Goal: Task Accomplishment & Management: Use online tool/utility

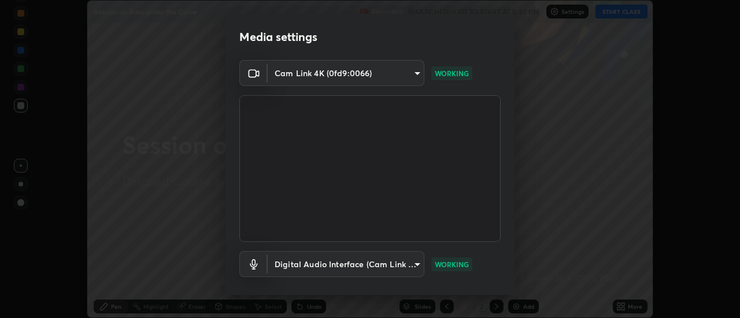
scroll to position [61, 0]
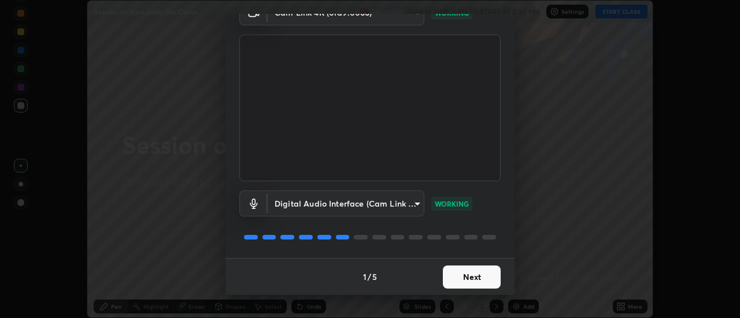
click at [480, 281] on button "Next" at bounding box center [472, 277] width 58 height 23
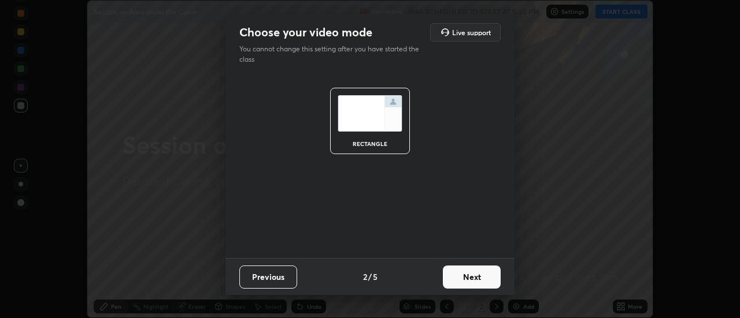
scroll to position [0, 0]
click at [481, 280] on button "Next" at bounding box center [472, 277] width 58 height 23
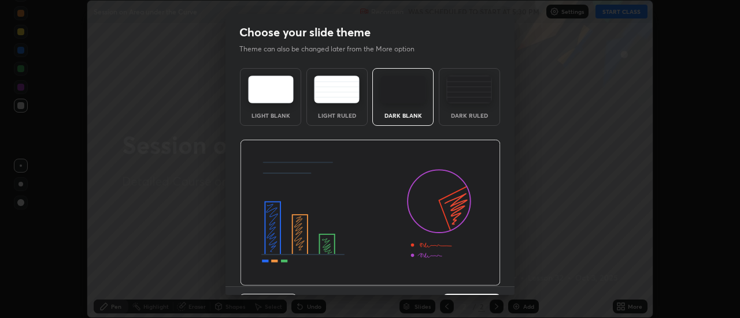
scroll to position [28, 0]
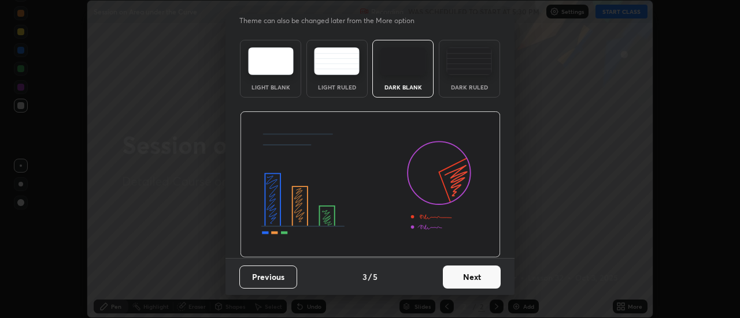
click at [475, 279] on button "Next" at bounding box center [472, 277] width 58 height 23
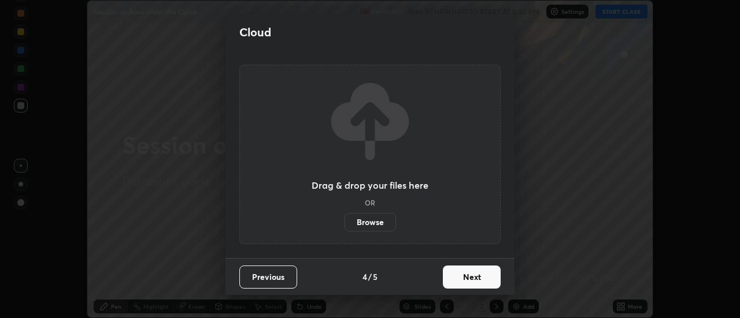
click at [475, 276] on button "Next" at bounding box center [472, 277] width 58 height 23
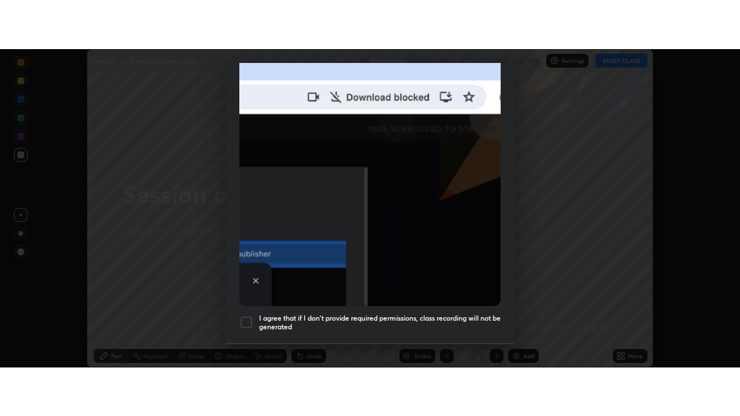
scroll to position [296, 0]
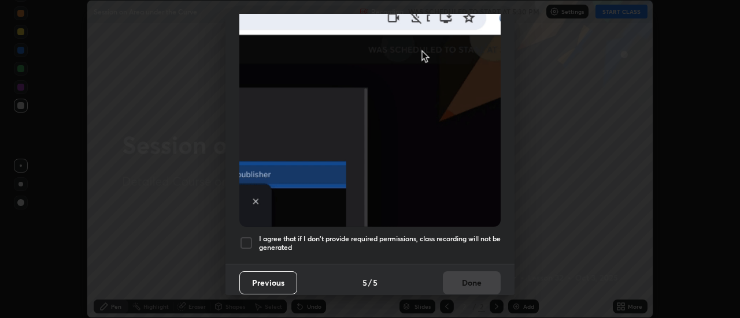
click at [251, 239] on div at bounding box center [246, 243] width 14 height 14
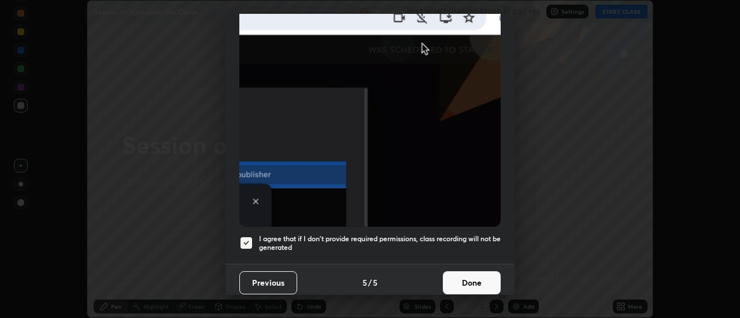
click at [470, 272] on button "Done" at bounding box center [472, 283] width 58 height 23
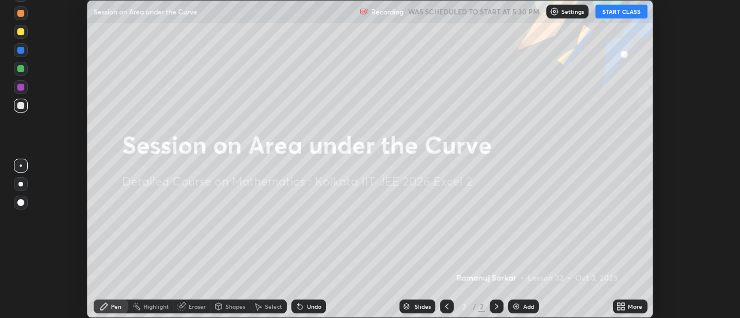
click at [624, 308] on icon at bounding box center [623, 308] width 3 height 3
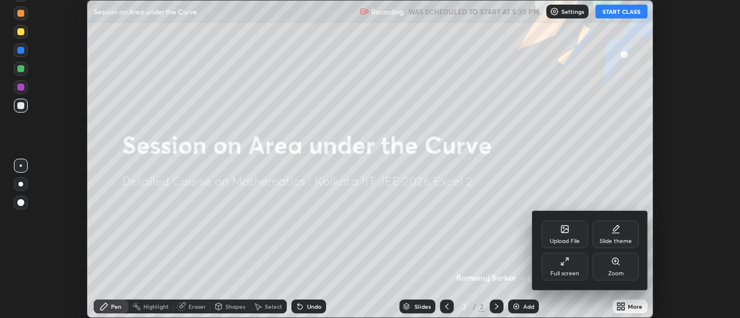
click at [562, 268] on div "Full screen" at bounding box center [565, 267] width 46 height 28
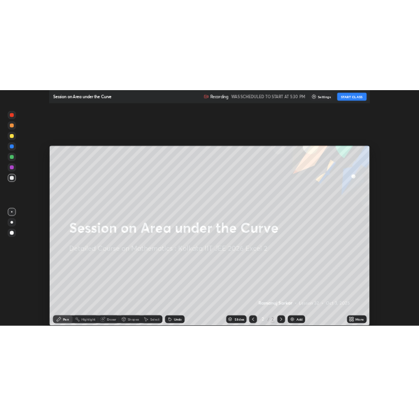
scroll to position [416, 740]
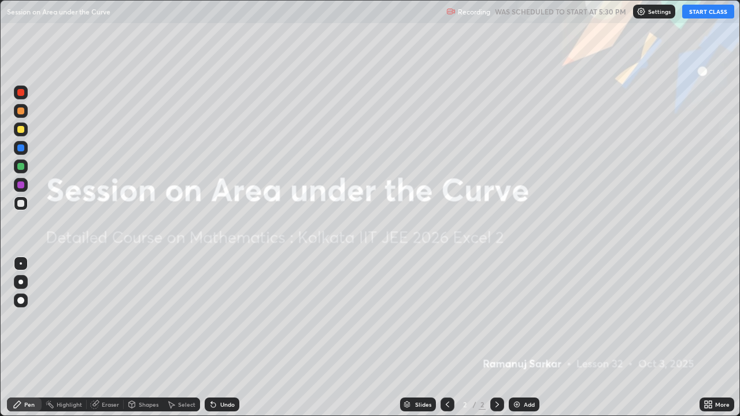
click at [717, 14] on button "START CLASS" at bounding box center [708, 12] width 52 height 14
click at [497, 318] on icon at bounding box center [496, 404] width 9 height 9
click at [524, 318] on div "Add" at bounding box center [529, 405] width 11 height 6
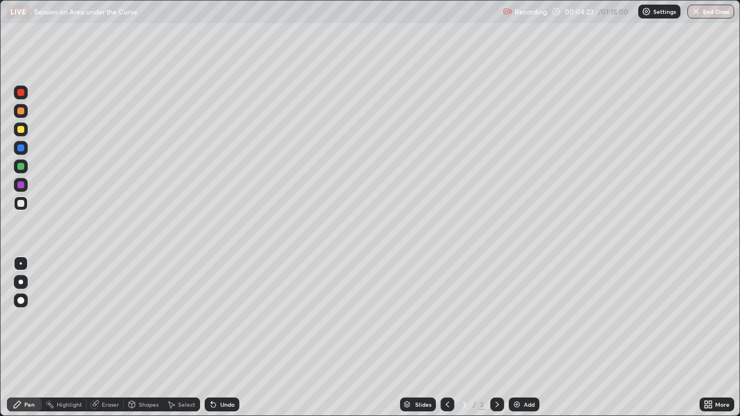
click at [23, 169] on div at bounding box center [20, 166] width 7 height 7
click at [21, 282] on div at bounding box center [20, 282] width 5 height 5
click at [21, 168] on div at bounding box center [20, 166] width 7 height 7
click at [174, 318] on icon at bounding box center [170, 404] width 9 height 9
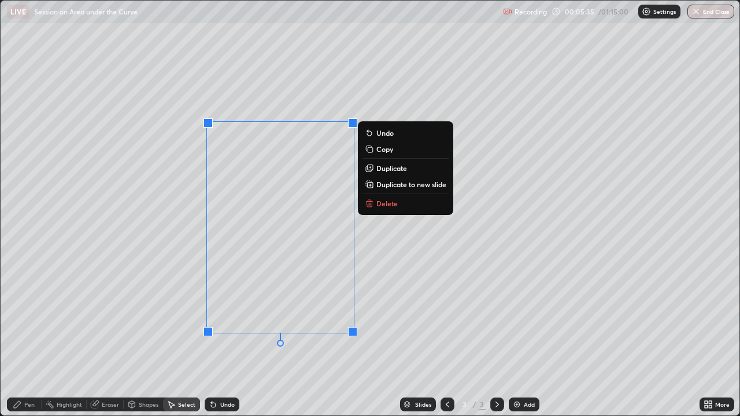
click at [374, 200] on button "Delete" at bounding box center [405, 203] width 86 height 14
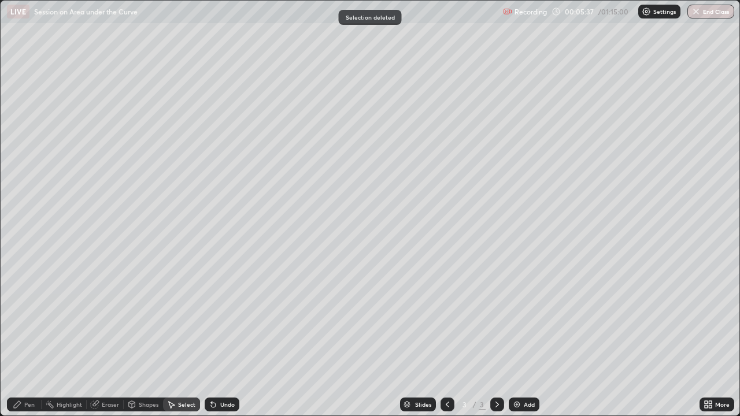
click at [23, 318] on div "Pen" at bounding box center [24, 405] width 35 height 14
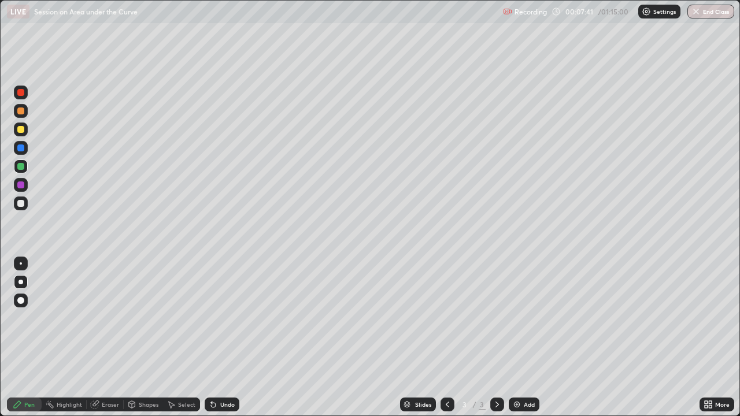
click at [21, 130] on div at bounding box center [20, 129] width 7 height 7
click at [20, 184] on div at bounding box center [20, 184] width 7 height 7
click at [512, 318] on img at bounding box center [516, 404] width 9 height 9
click at [23, 110] on div at bounding box center [20, 110] width 7 height 7
click at [21, 165] on div at bounding box center [20, 166] width 7 height 7
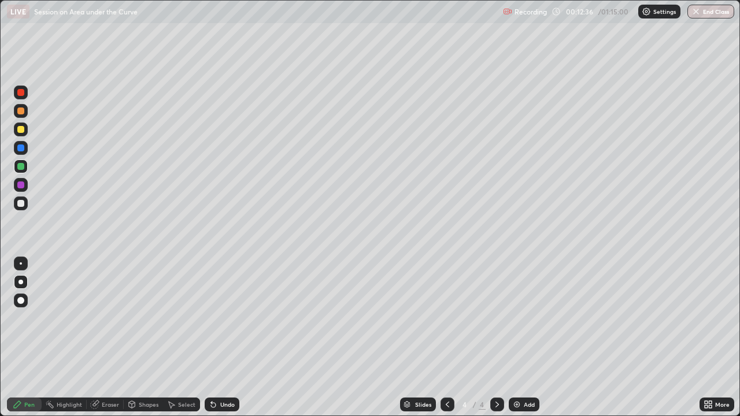
click at [217, 318] on div "Undo" at bounding box center [222, 405] width 35 height 14
click at [221, 318] on div "Undo" at bounding box center [222, 405] width 35 height 14
click at [218, 318] on div "Undo" at bounding box center [222, 405] width 35 height 14
click at [217, 318] on div "Undo" at bounding box center [222, 405] width 35 height 14
click at [218, 318] on div "Undo" at bounding box center [222, 405] width 35 height 14
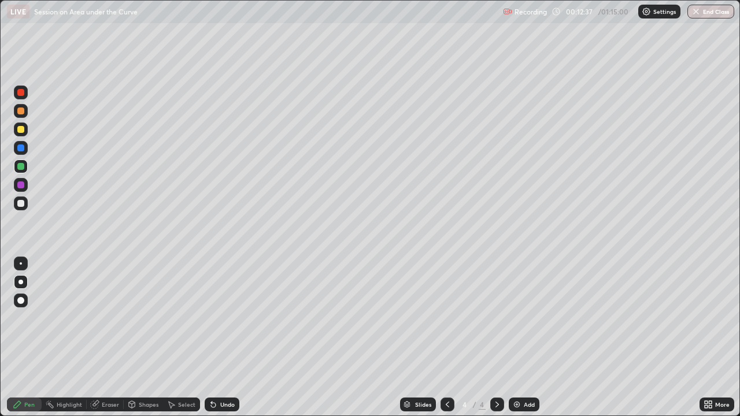
click at [216, 318] on icon at bounding box center [213, 404] width 9 height 9
click at [216, 318] on div "Undo" at bounding box center [222, 405] width 35 height 14
click at [218, 318] on div "Undo" at bounding box center [222, 405] width 35 height 14
click at [217, 318] on div "Undo" at bounding box center [222, 405] width 35 height 14
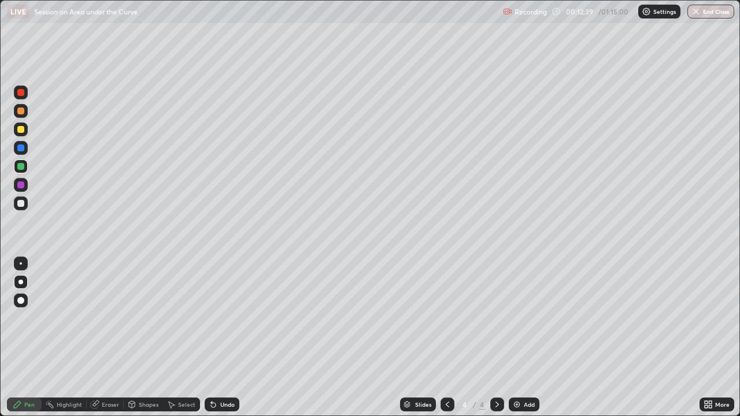
click at [216, 318] on div "Undo" at bounding box center [222, 405] width 35 height 14
click at [217, 318] on div "Undo" at bounding box center [222, 405] width 35 height 14
click at [216, 318] on div "Undo" at bounding box center [222, 405] width 35 height 14
click at [216, 318] on icon at bounding box center [213, 404] width 9 height 9
click at [223, 318] on div "Undo" at bounding box center [222, 405] width 35 height 14
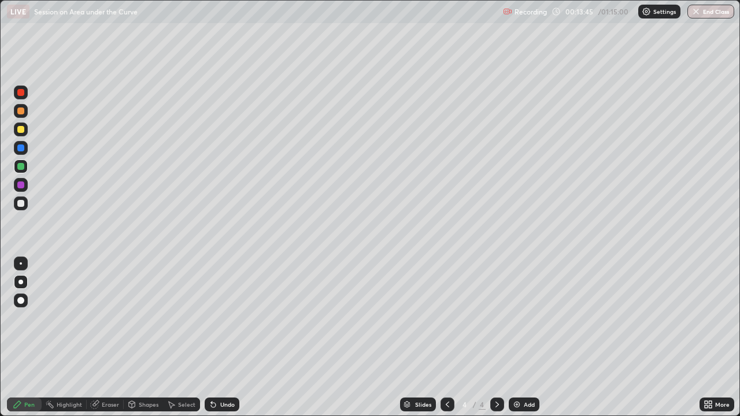
click at [179, 318] on div "Select" at bounding box center [186, 405] width 17 height 6
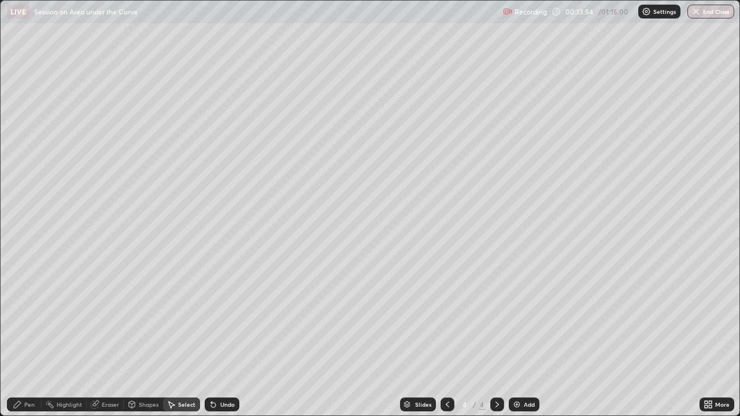
click at [20, 318] on icon at bounding box center [17, 404] width 7 height 7
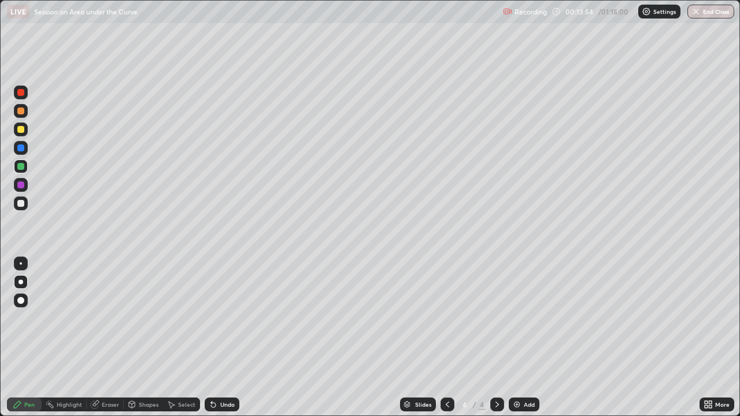
click at [20, 203] on div at bounding box center [20, 203] width 7 height 7
click at [13, 318] on div at bounding box center [21, 323] width 18 height 139
click at [25, 318] on div at bounding box center [21, 323] width 18 height 139
click at [27, 318] on div at bounding box center [21, 323] width 18 height 139
click at [33, 316] on div "Erase all" at bounding box center [21, 208] width 28 height 370
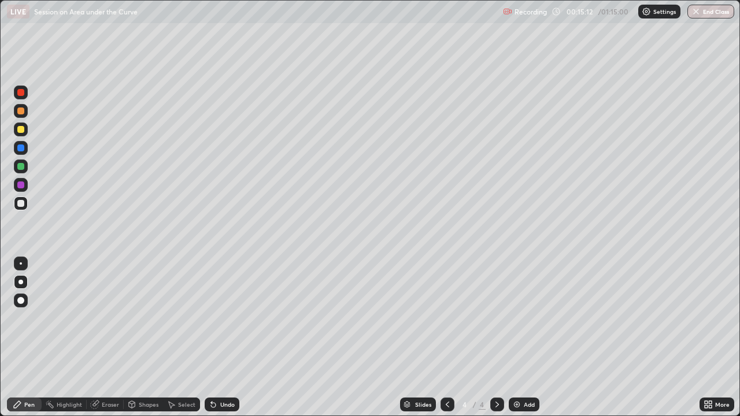
click at [33, 318] on div "Erase all" at bounding box center [21, 208] width 28 height 370
click at [20, 165] on div at bounding box center [20, 166] width 7 height 7
click at [20, 130] on div at bounding box center [20, 129] width 7 height 7
click at [19, 105] on div at bounding box center [21, 111] width 14 height 14
click at [23, 146] on div at bounding box center [20, 147] width 7 height 7
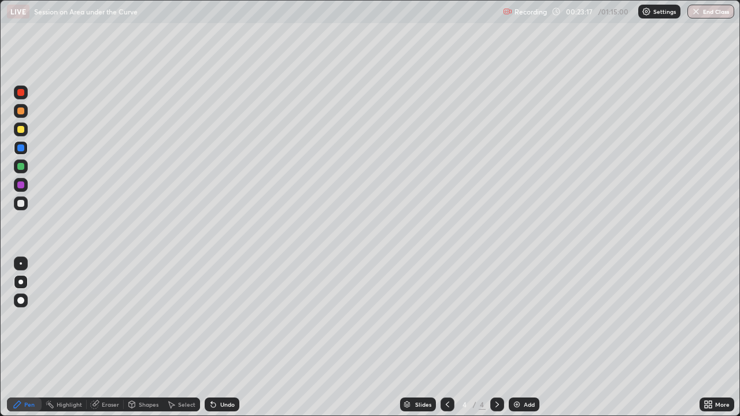
click at [34, 318] on div "Pen" at bounding box center [29, 405] width 10 height 6
click at [182, 318] on div "Select" at bounding box center [186, 405] width 17 height 6
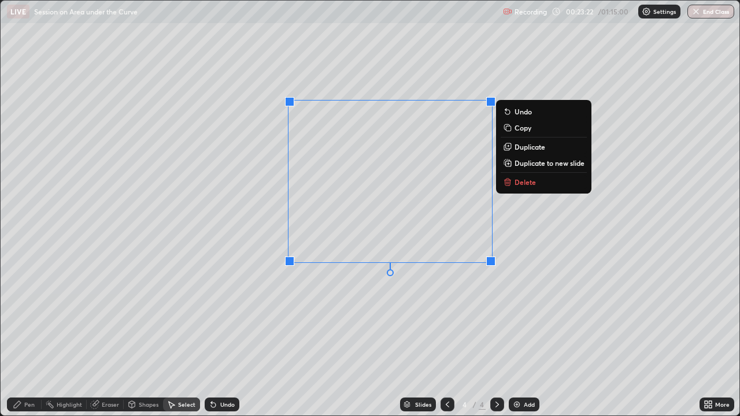
click at [514, 181] on button "Delete" at bounding box center [543, 182] width 86 height 14
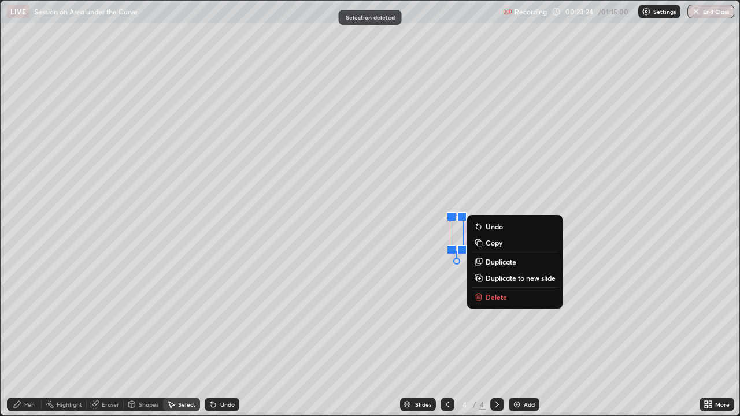
click at [493, 297] on p "Delete" at bounding box center [495, 296] width 21 height 9
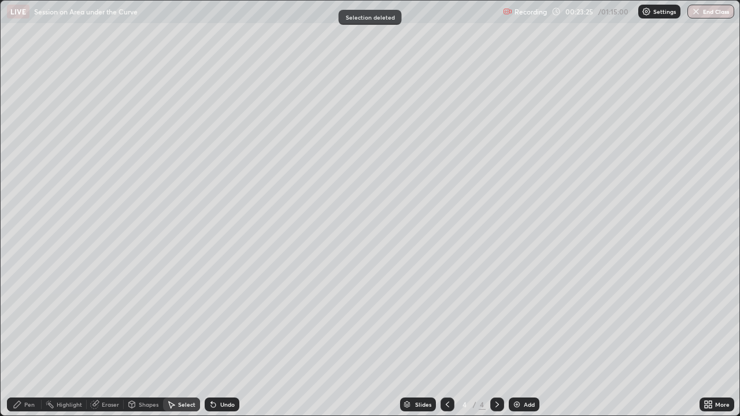
click at [28, 318] on div "Pen" at bounding box center [24, 405] width 35 height 14
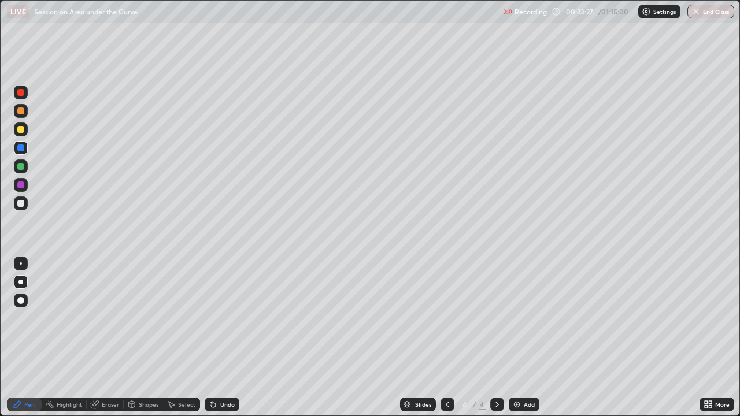
click at [25, 165] on div at bounding box center [21, 167] width 14 height 14
click at [22, 205] on div at bounding box center [20, 203] width 7 height 7
click at [74, 318] on div "Highlight" at bounding box center [69, 405] width 25 height 6
click at [28, 318] on div "Pen" at bounding box center [29, 405] width 10 height 6
click at [184, 318] on div "Select" at bounding box center [186, 405] width 17 height 6
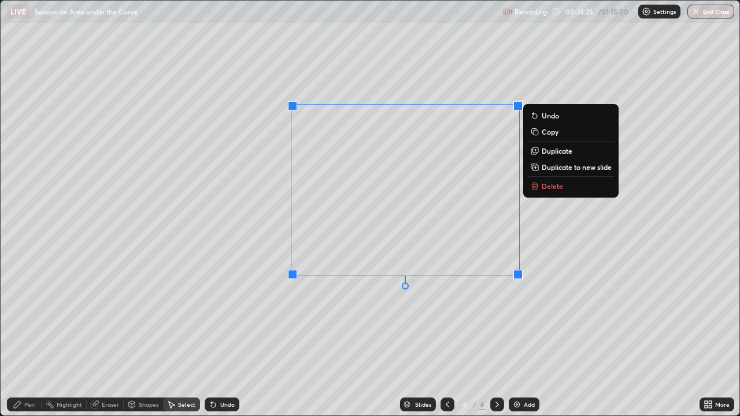
click at [540, 183] on button "Delete" at bounding box center [571, 186] width 86 height 14
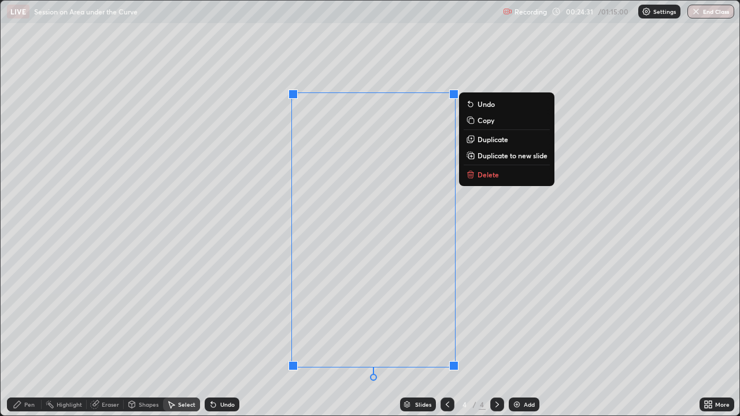
click at [495, 258] on div "0 ° Undo Copy Duplicate Duplicate to new slide Delete" at bounding box center [370, 208] width 739 height 415
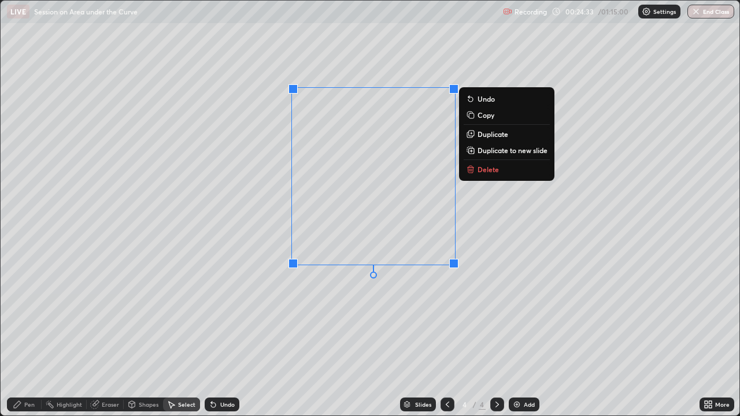
click at [477, 172] on p "Delete" at bounding box center [487, 169] width 21 height 9
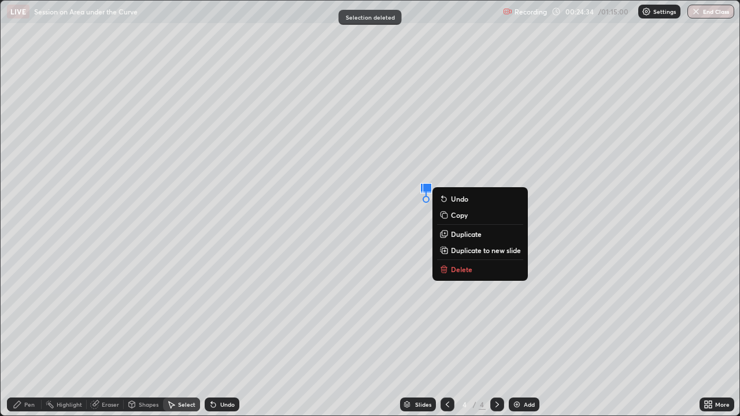
click at [457, 268] on p "Delete" at bounding box center [461, 269] width 21 height 9
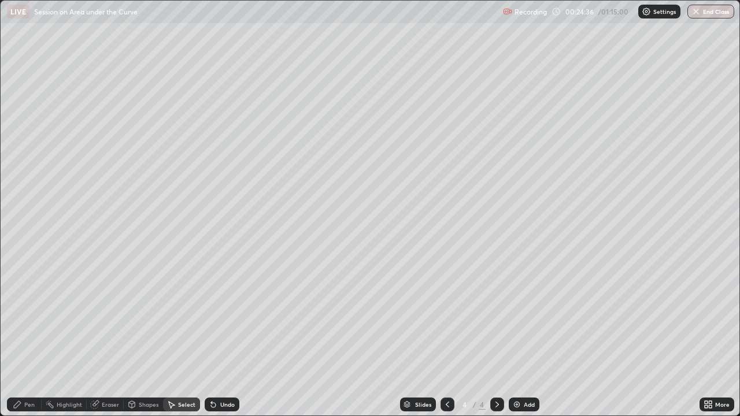
click at [27, 318] on div "Pen" at bounding box center [29, 405] width 10 height 6
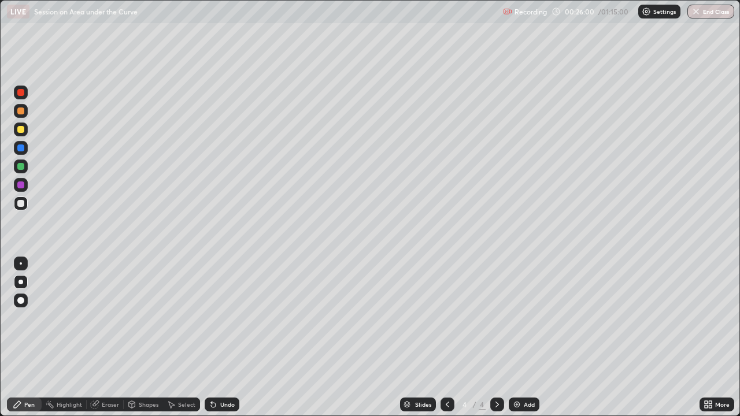
click at [22, 143] on div at bounding box center [21, 148] width 14 height 14
click at [21, 173] on div at bounding box center [21, 167] width 14 height 14
click at [23, 190] on div at bounding box center [21, 185] width 14 height 14
click at [18, 131] on div at bounding box center [20, 129] width 7 height 7
click at [225, 318] on div "Undo" at bounding box center [222, 405] width 35 height 14
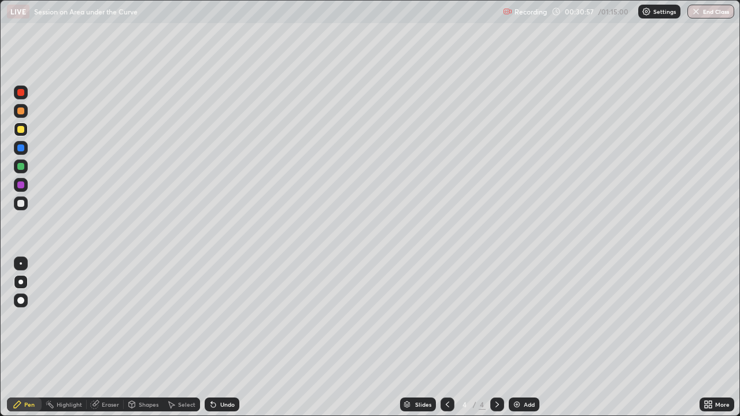
click at [21, 110] on div at bounding box center [20, 110] width 7 height 7
click at [67, 318] on div "Highlight" at bounding box center [69, 405] width 25 height 6
click at [22, 164] on div at bounding box center [20, 166] width 7 height 7
click at [34, 318] on div "Pen" at bounding box center [29, 405] width 10 height 6
click at [446, 318] on icon at bounding box center [447, 404] width 9 height 9
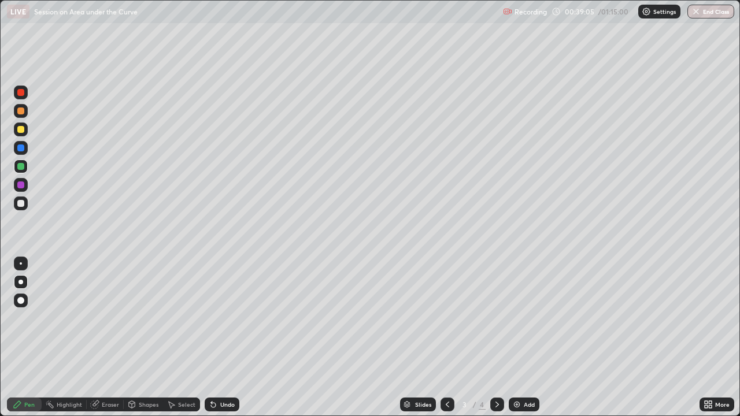
click at [498, 318] on icon at bounding box center [496, 404] width 9 height 9
click at [23, 132] on div at bounding box center [21, 130] width 14 height 14
click at [56, 318] on div "Highlight" at bounding box center [64, 405] width 45 height 14
click at [183, 318] on div "Select" at bounding box center [186, 405] width 17 height 6
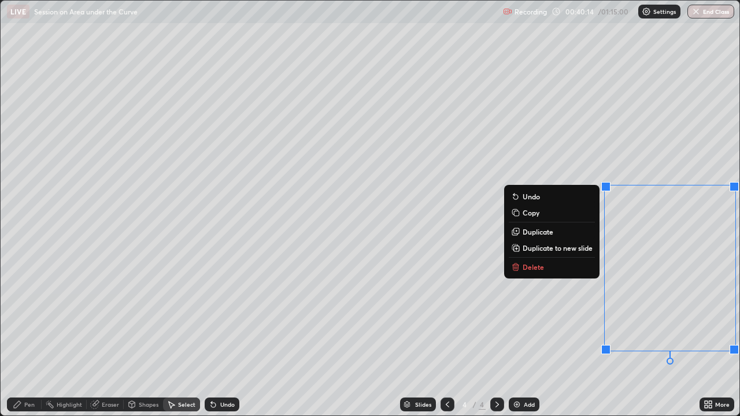
click at [544, 268] on button "Delete" at bounding box center [552, 267] width 86 height 14
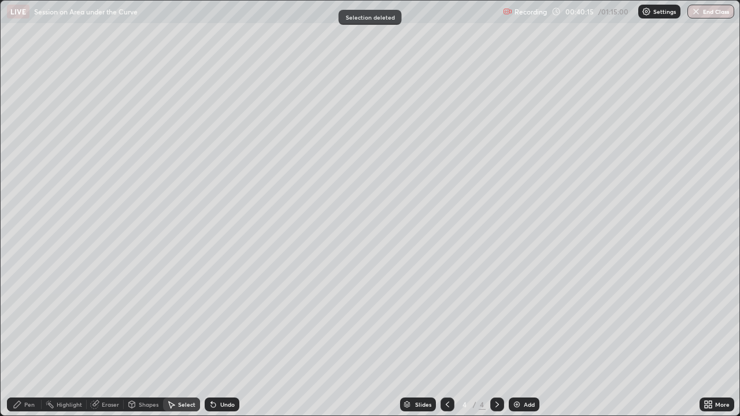
click at [544, 318] on div "0 ° Undo Copy Duplicate Duplicate to new slide Delete" at bounding box center [370, 208] width 739 height 415
click at [31, 318] on div "Pen" at bounding box center [24, 405] width 35 height 14
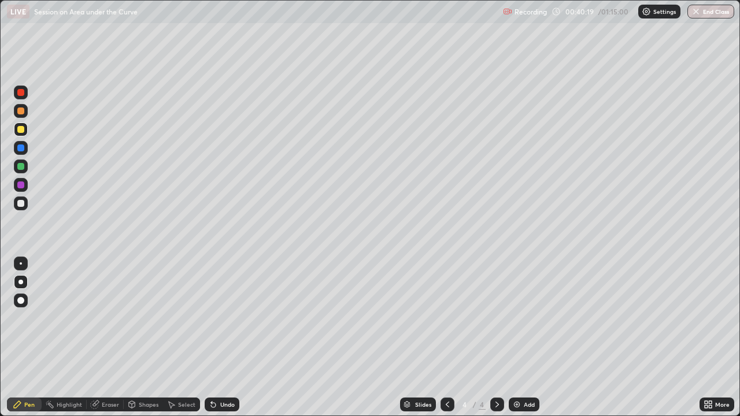
click at [23, 148] on div at bounding box center [20, 147] width 7 height 7
click at [22, 108] on div at bounding box center [20, 110] width 7 height 7
click at [21, 203] on div at bounding box center [20, 203] width 7 height 7
click at [440, 318] on div at bounding box center [447, 405] width 14 height 14
click at [496, 318] on icon at bounding box center [496, 405] width 3 height 6
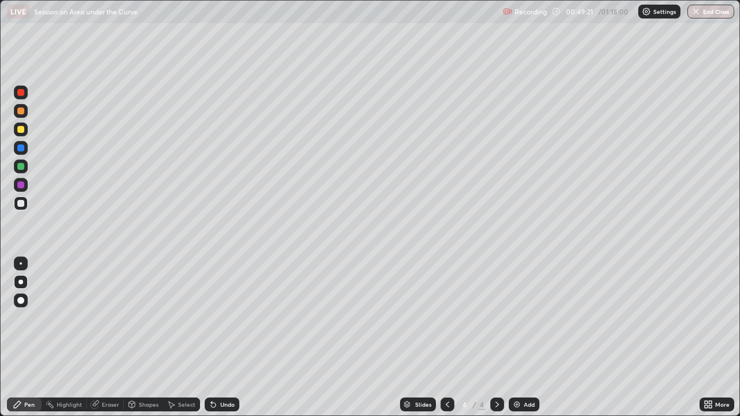
click at [496, 318] on icon at bounding box center [496, 405] width 3 height 6
click at [519, 318] on img at bounding box center [516, 404] width 9 height 9
click at [224, 318] on div "Undo" at bounding box center [227, 405] width 14 height 6
click at [224, 318] on div "Undo" at bounding box center [222, 405] width 35 height 14
click at [24, 167] on div at bounding box center [20, 166] width 7 height 7
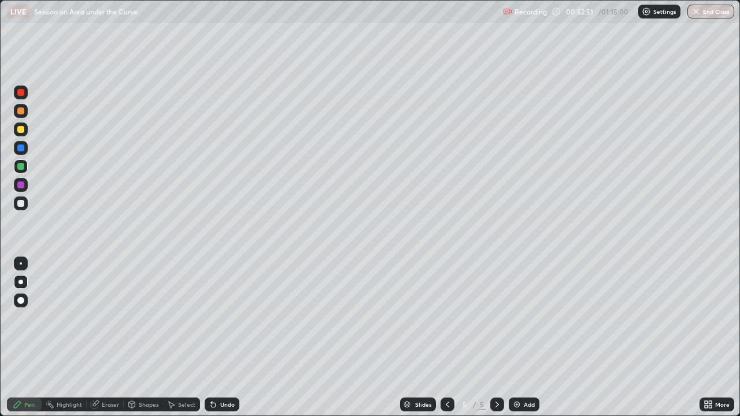
click at [182, 318] on div "Select" at bounding box center [186, 405] width 17 height 6
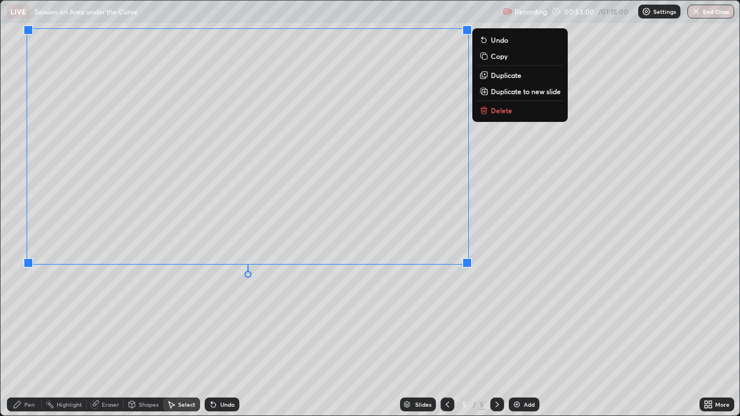
click at [396, 314] on div "0 ° Undo Copy Duplicate Duplicate to new slide Delete" at bounding box center [370, 208] width 739 height 415
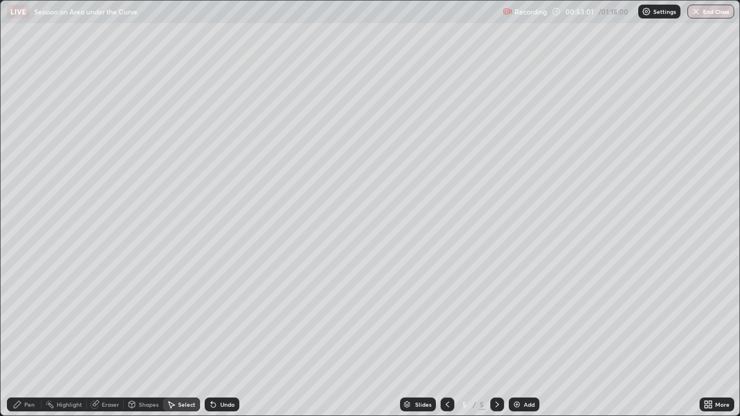
click at [32, 318] on div "Pen" at bounding box center [29, 405] width 10 height 6
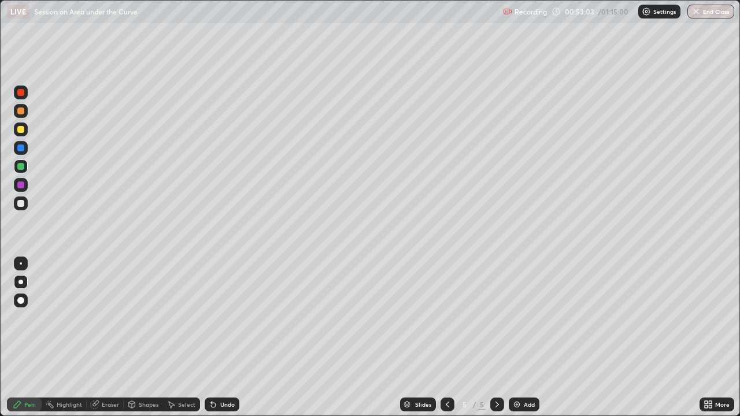
click at [23, 129] on div at bounding box center [20, 129] width 7 height 7
click at [21, 148] on div at bounding box center [20, 147] width 7 height 7
click at [21, 167] on div at bounding box center [20, 166] width 7 height 7
click at [25, 208] on div at bounding box center [21, 203] width 14 height 14
click at [20, 202] on div at bounding box center [20, 203] width 7 height 7
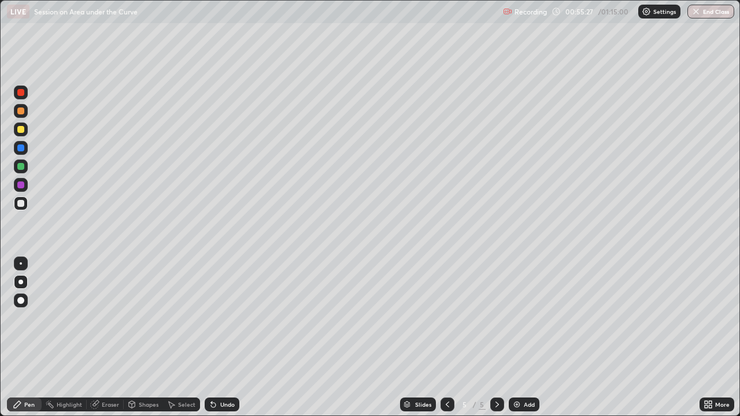
click at [19, 186] on div at bounding box center [20, 184] width 7 height 7
click at [25, 168] on div at bounding box center [21, 167] width 14 height 14
click at [27, 203] on div at bounding box center [21, 203] width 14 height 14
click at [72, 318] on div "Highlight" at bounding box center [69, 405] width 25 height 6
click at [20, 131] on div at bounding box center [20, 129] width 7 height 7
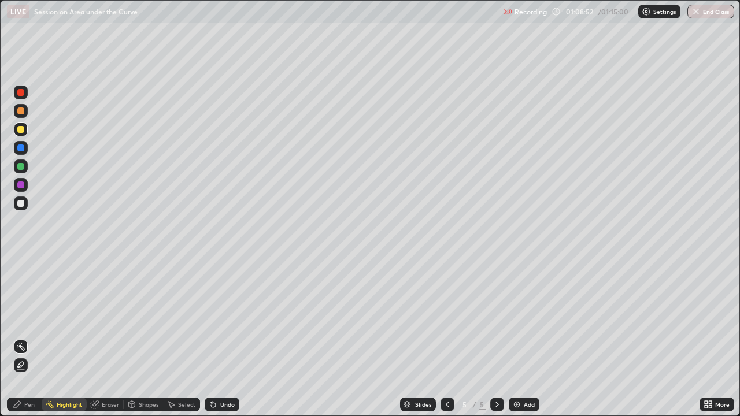
click at [519, 318] on img at bounding box center [516, 404] width 9 height 9
click at [29, 318] on div "Pen" at bounding box center [29, 405] width 10 height 6
click at [20, 205] on div at bounding box center [20, 203] width 7 height 7
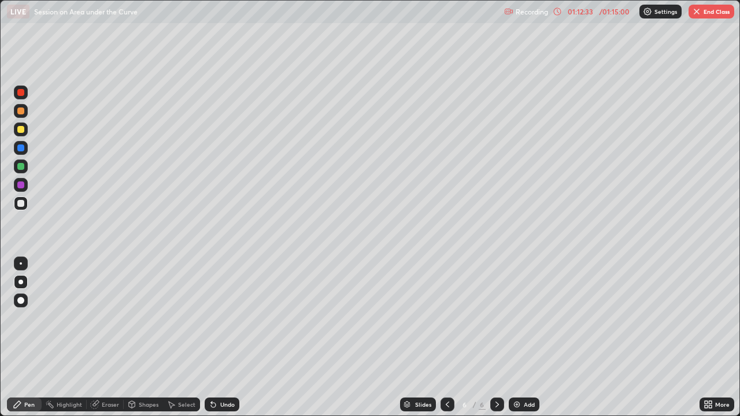
click at [21, 110] on div at bounding box center [20, 110] width 7 height 7
click at [288, 318] on div "Slides 6 / 6 Add" at bounding box center [469, 404] width 460 height 23
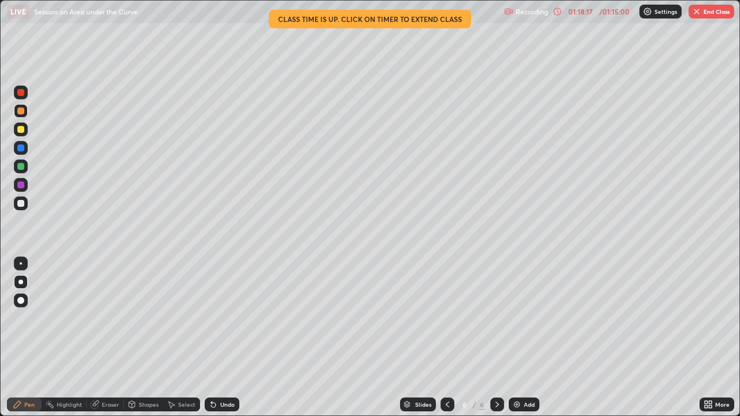
click at [216, 318] on div "Undo" at bounding box center [222, 405] width 35 height 14
click at [217, 318] on div "Undo" at bounding box center [222, 405] width 35 height 14
click at [22, 203] on div at bounding box center [20, 203] width 7 height 7
click at [220, 318] on div "Undo" at bounding box center [227, 405] width 14 height 6
click at [0, 318] on div "Setting up your live class Class time is up. Click on timer to extend class" at bounding box center [370, 208] width 740 height 416
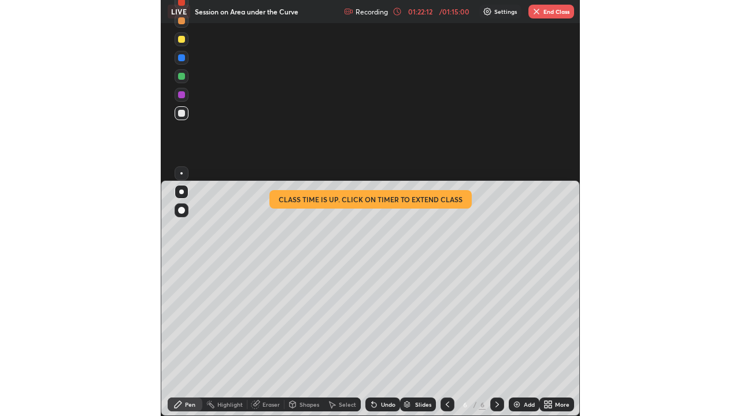
scroll to position [57376, 57374]
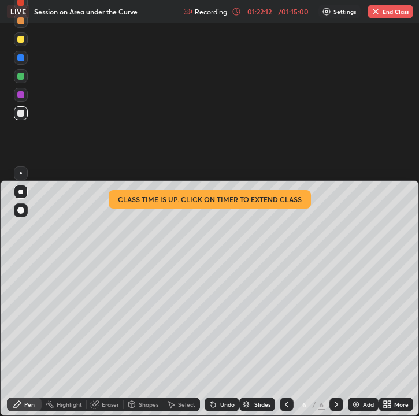
click at [356, 168] on div "Setting up your live class Class time is up. Click on timer to extend class" at bounding box center [209, 208] width 419 height 416
click at [285, 148] on div "Setting up your live class Class time is up. Click on timer to extend class" at bounding box center [209, 208] width 419 height 416
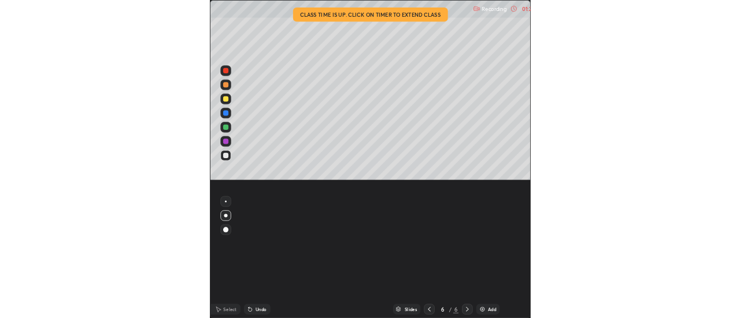
scroll to position [416, 740]
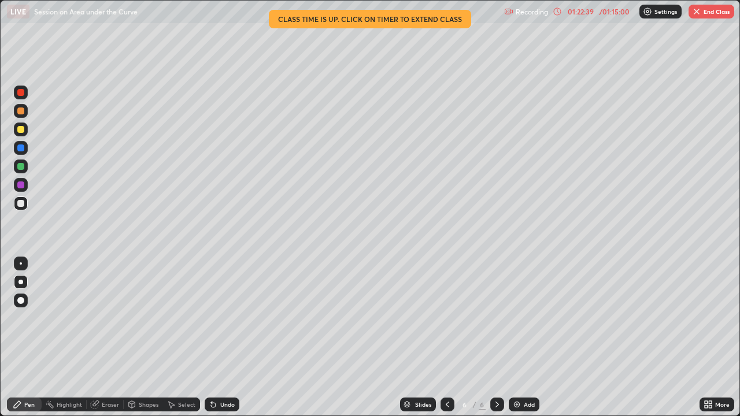
click at [618, 10] on div "/ 01:15:00" at bounding box center [614, 11] width 36 height 7
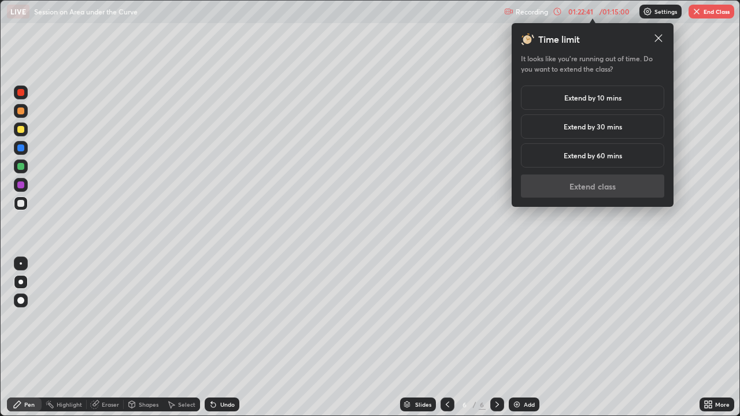
click at [625, 97] on div "Extend by 10 mins" at bounding box center [592, 98] width 143 height 24
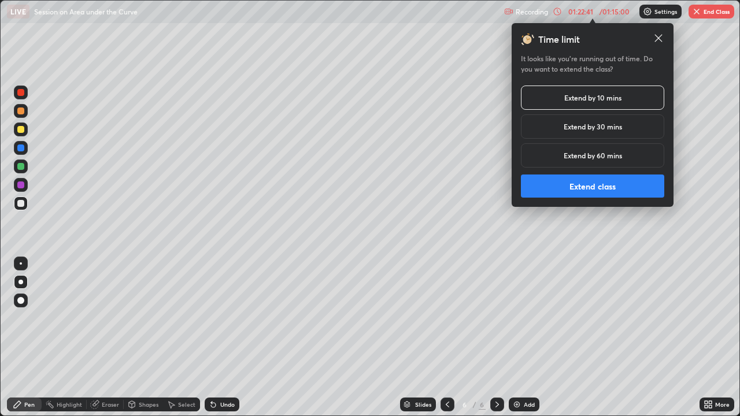
click at [607, 183] on button "Extend class" at bounding box center [592, 186] width 143 height 23
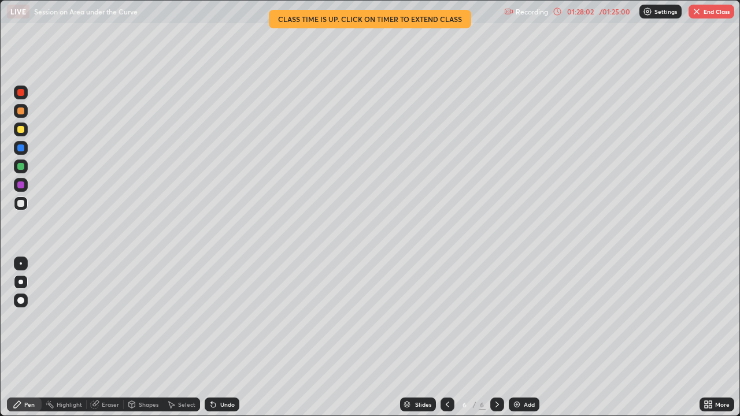
click at [704, 10] on button "End Class" at bounding box center [711, 12] width 46 height 14
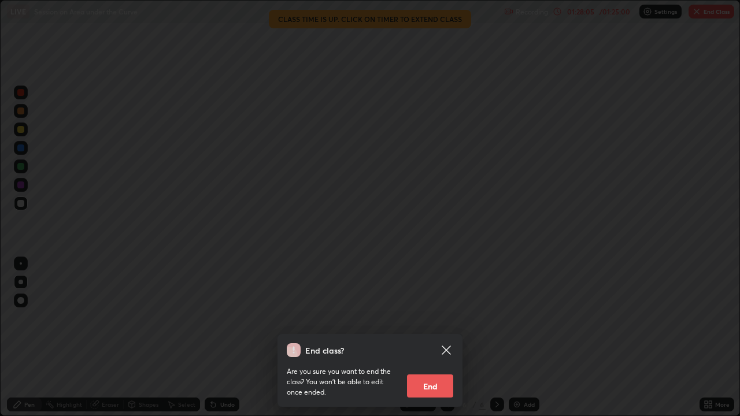
click at [429, 318] on button "End" at bounding box center [430, 385] width 46 height 23
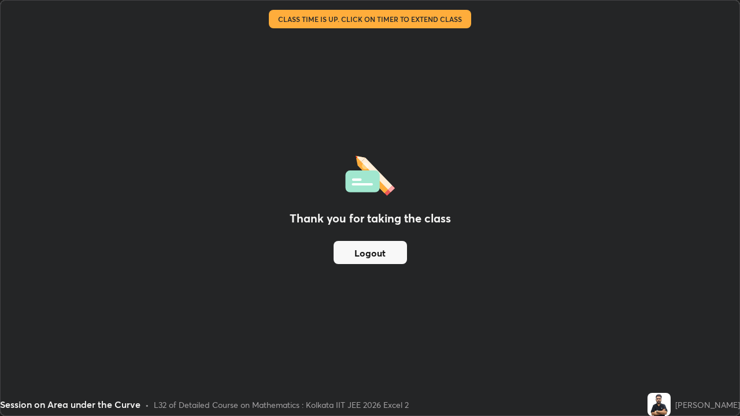
click at [370, 251] on button "Logout" at bounding box center [369, 252] width 73 height 23
click at [372, 248] on button "Logout" at bounding box center [369, 252] width 73 height 23
click at [370, 249] on button "Logout" at bounding box center [369, 252] width 73 height 23
click at [365, 253] on button "Logout" at bounding box center [369, 252] width 73 height 23
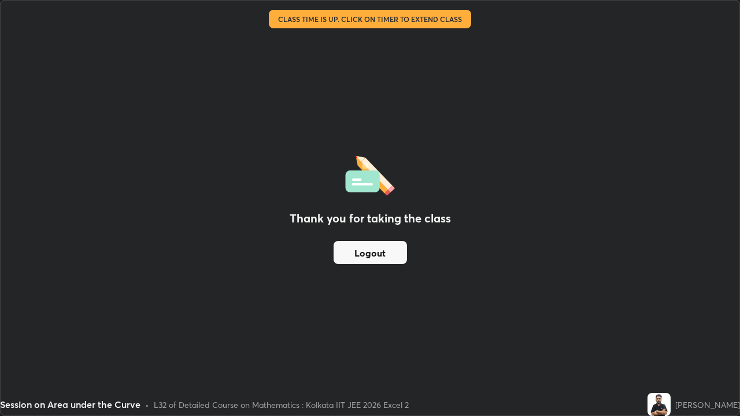
click at [369, 254] on button "Logout" at bounding box center [369, 252] width 73 height 23
click at [370, 255] on button "Logout" at bounding box center [369, 252] width 73 height 23
click at [371, 251] on button "Logout" at bounding box center [369, 252] width 73 height 23
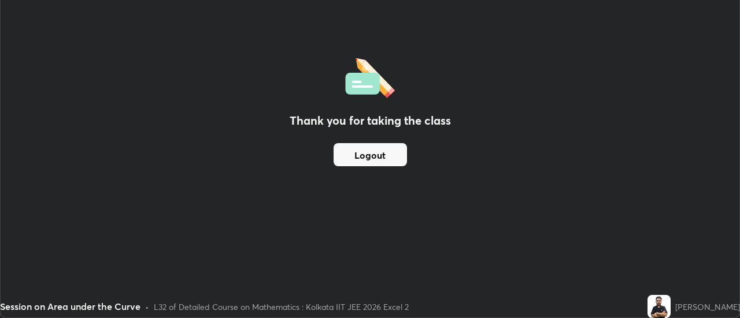
scroll to position [57474, 57053]
